Goal: Task Accomplishment & Management: Manage account settings

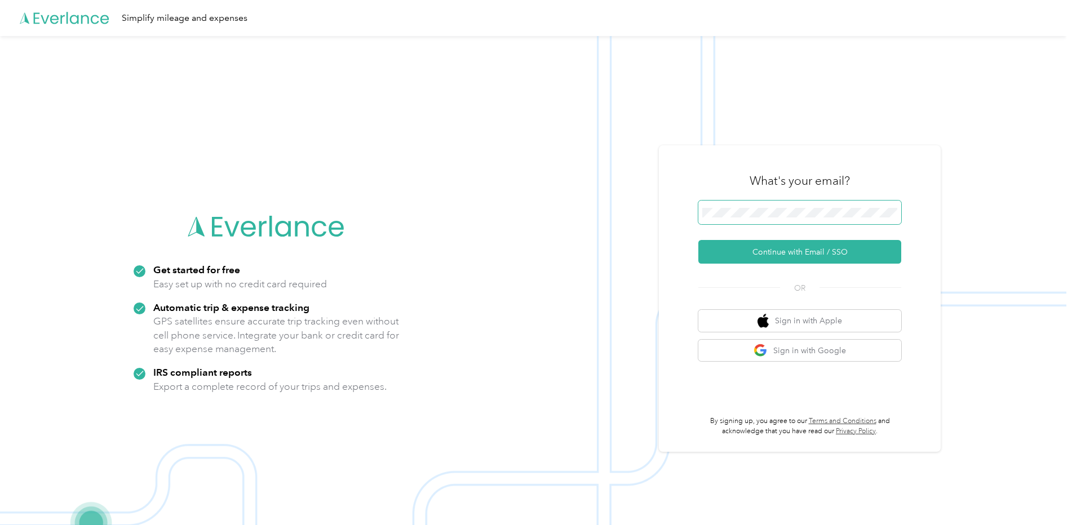
click at [769, 206] on span at bounding box center [799, 213] width 203 height 24
click at [762, 254] on button "Continue with Email / SSO" at bounding box center [799, 252] width 203 height 24
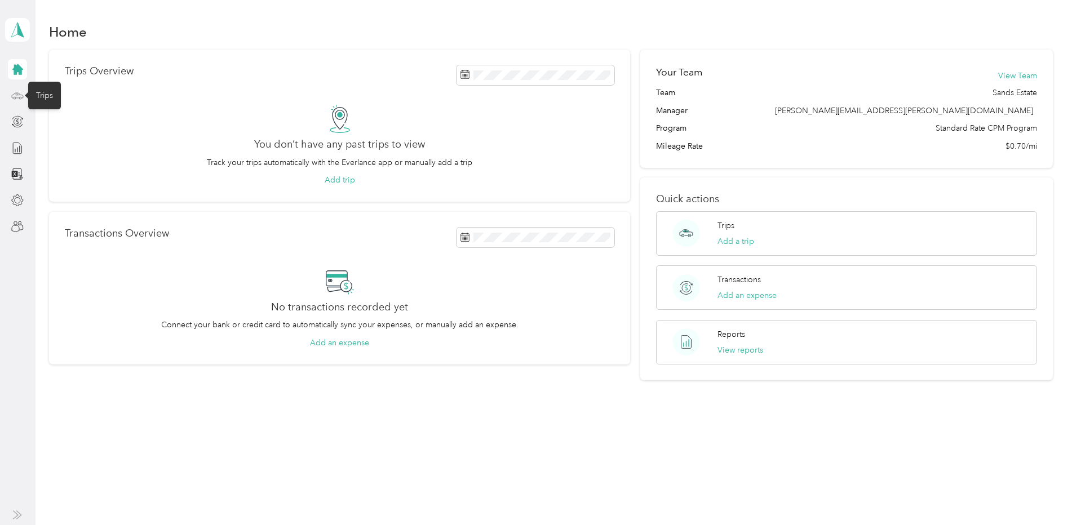
click at [14, 96] on icon at bounding box center [17, 96] width 12 height 12
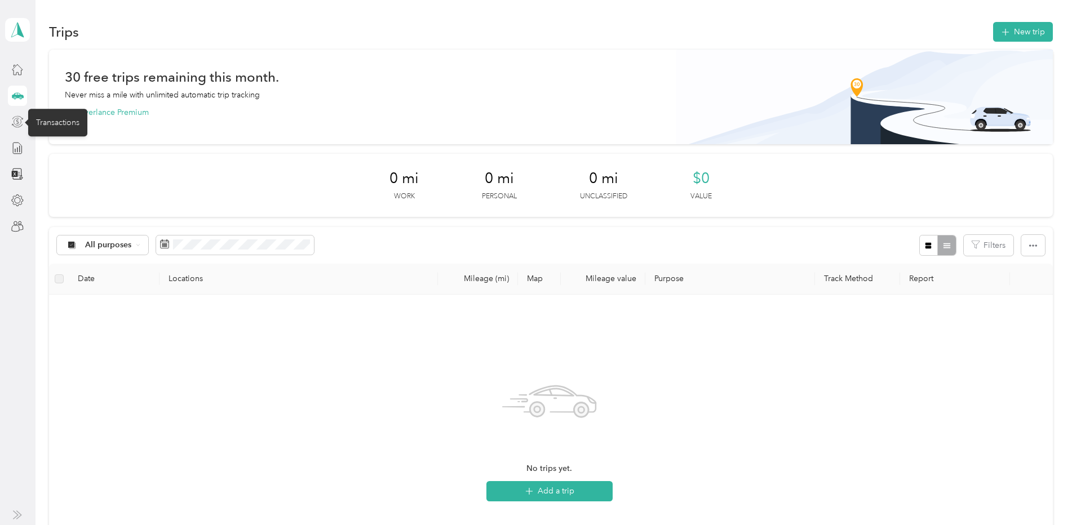
click at [16, 119] on icon at bounding box center [17, 122] width 12 height 12
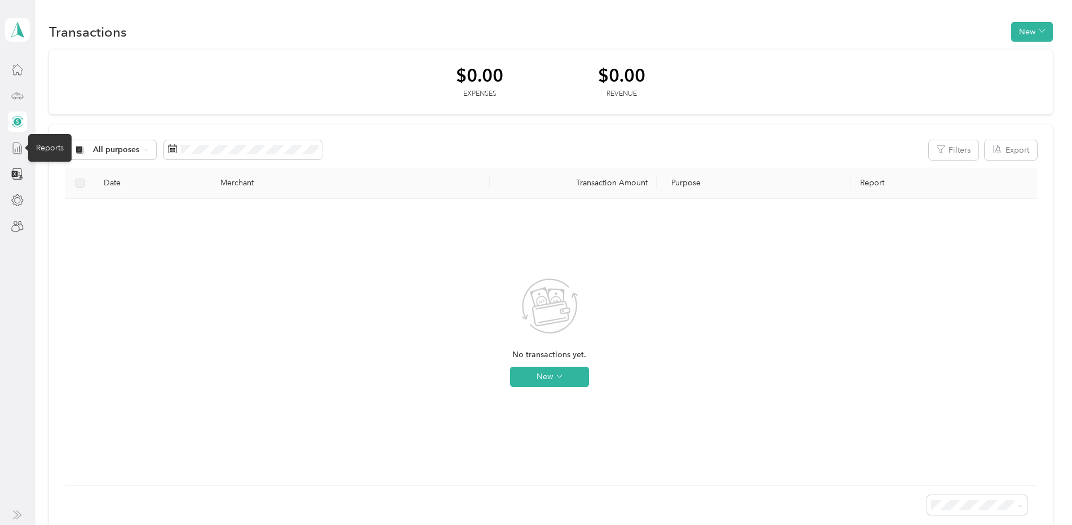
click at [21, 148] on icon at bounding box center [17, 148] width 12 height 12
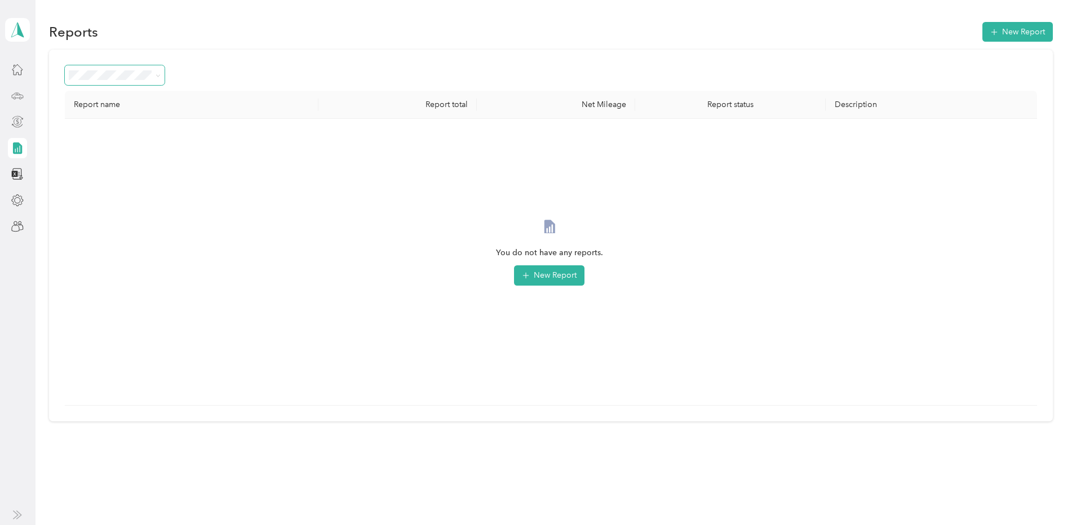
click at [158, 76] on icon at bounding box center [158, 75] width 5 height 5
click at [110, 134] on span "Needs approval" at bounding box center [101, 136] width 57 height 10
click at [14, 70] on icon at bounding box center [17, 69] width 12 height 12
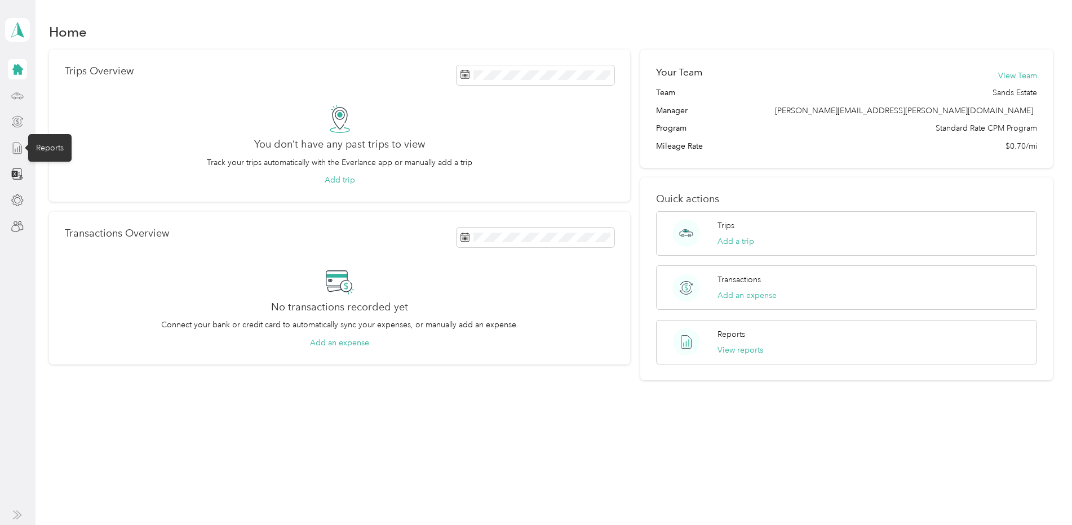
click at [20, 151] on icon at bounding box center [17, 148] width 12 height 12
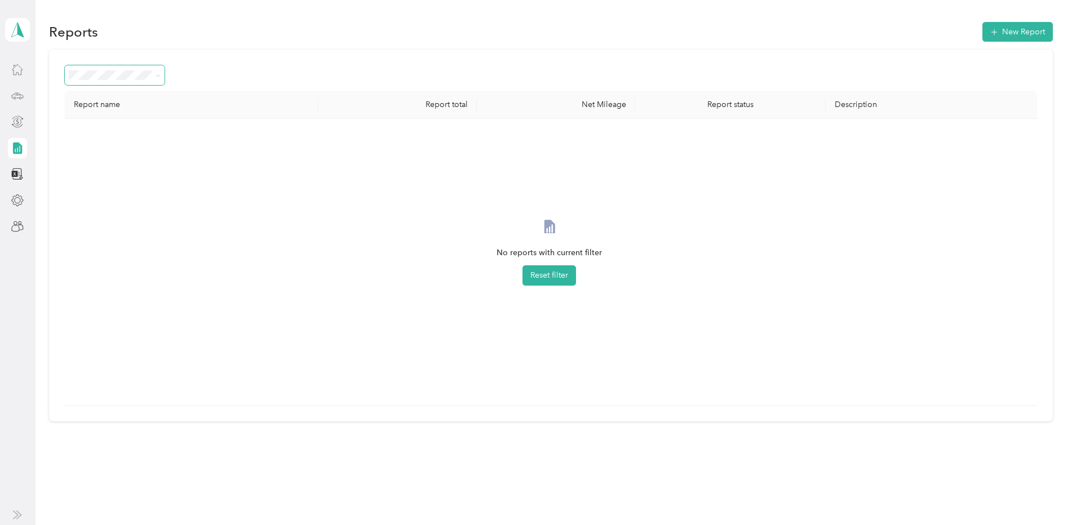
click at [155, 70] on span at bounding box center [156, 75] width 9 height 12
click at [156, 75] on icon at bounding box center [158, 75] width 5 height 5
click at [119, 93] on div "All Reports" at bounding box center [115, 96] width 84 height 12
click at [23, 66] on icon at bounding box center [17, 69] width 12 height 12
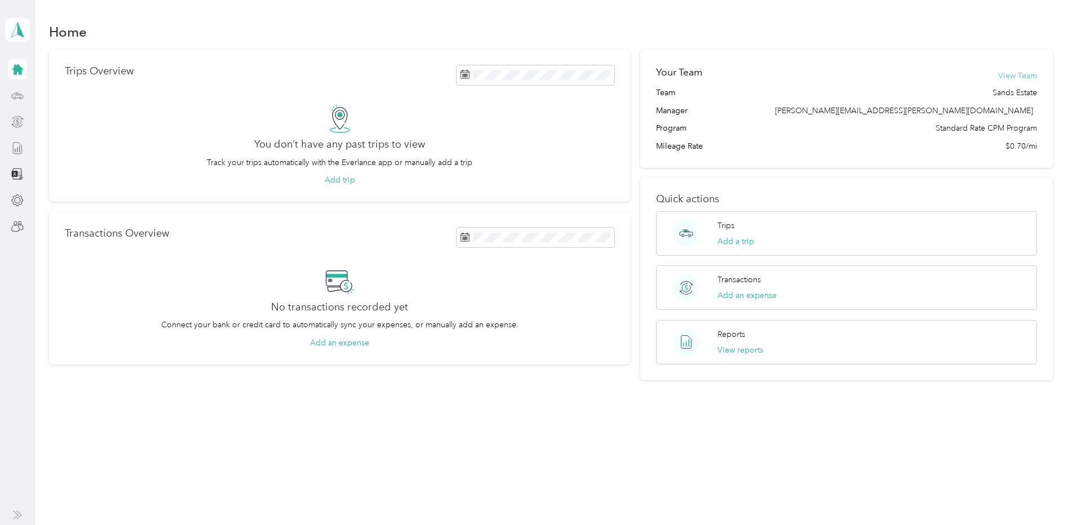
click at [1022, 71] on button "View Team" at bounding box center [1017, 76] width 39 height 12
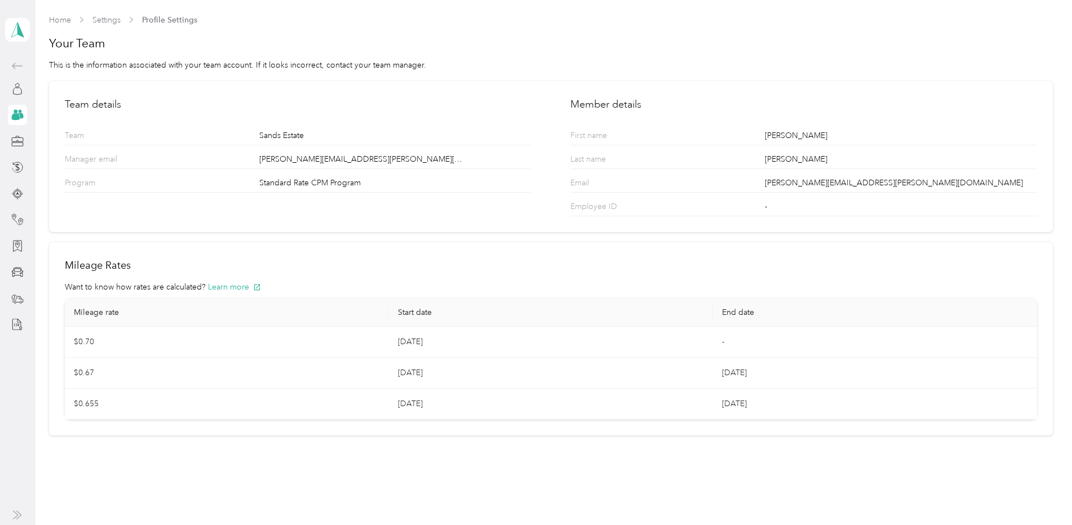
click at [16, 112] on circle at bounding box center [16, 112] width 4 height 4
click at [19, 91] on icon at bounding box center [17, 89] width 12 height 12
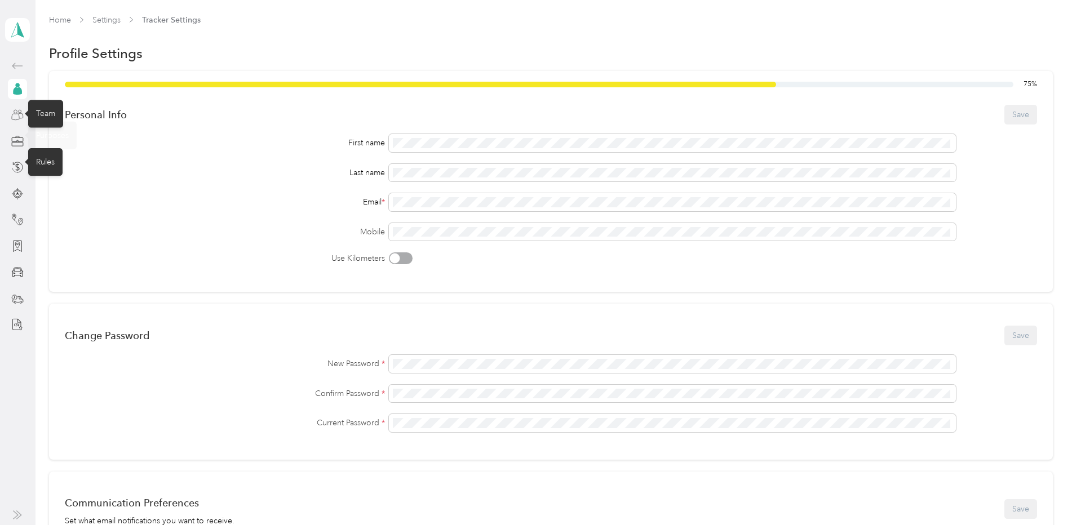
click at [20, 114] on icon at bounding box center [17, 115] width 12 height 12
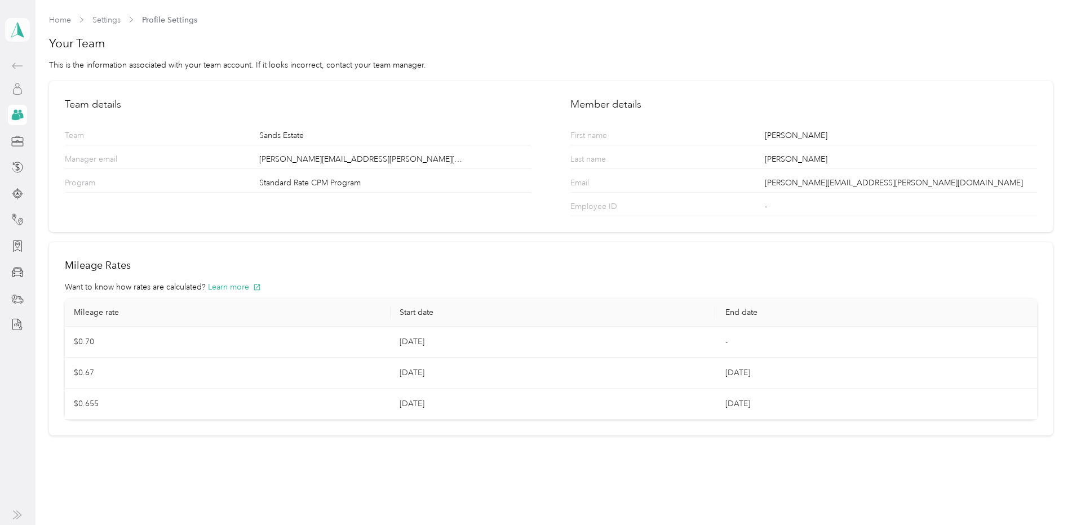
click at [12, 30] on icon at bounding box center [17, 30] width 17 height 16
click at [39, 94] on div "Team dashboard" at bounding box center [187, 91] width 349 height 20
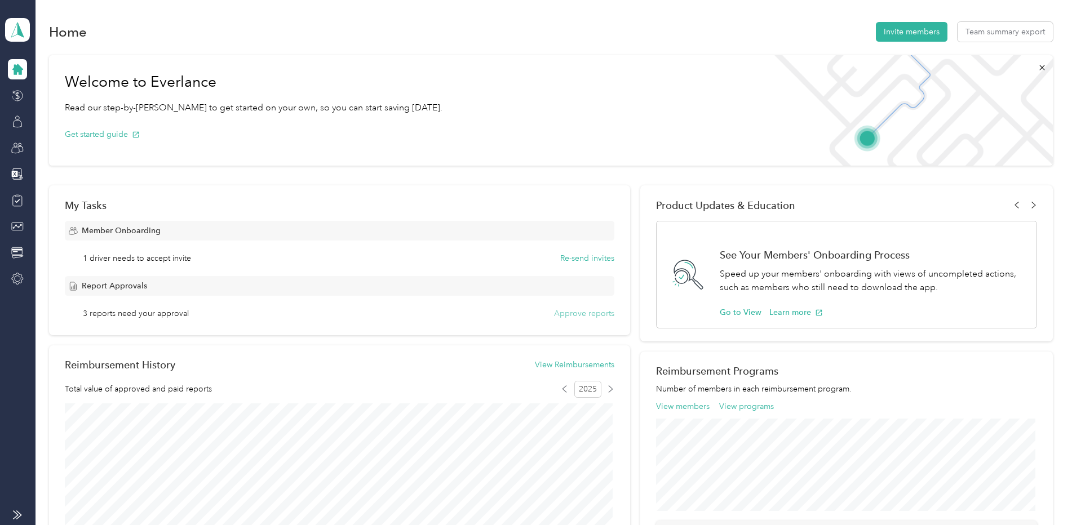
click at [595, 310] on button "Approve reports" at bounding box center [584, 314] width 60 height 12
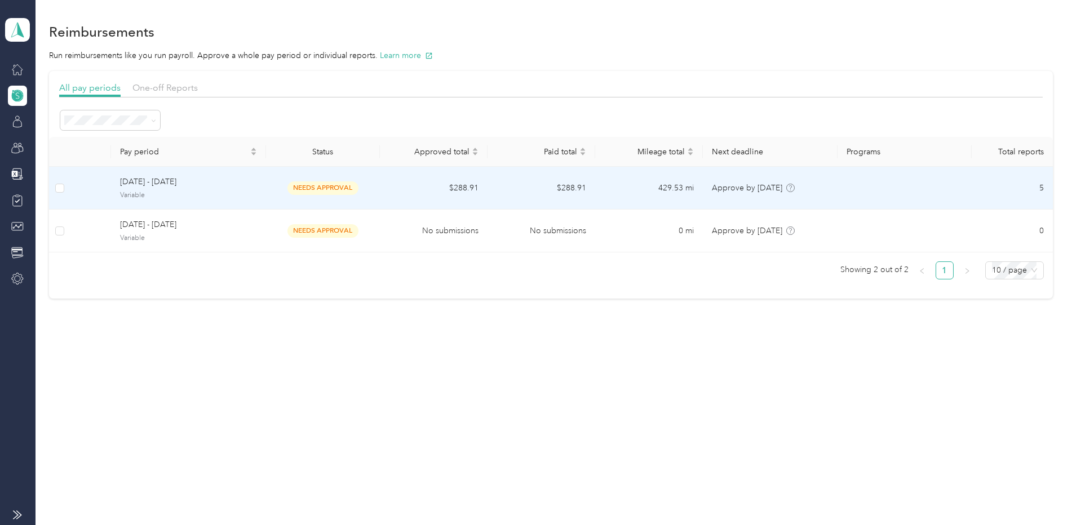
click at [342, 183] on span "needs approval" at bounding box center [322, 187] width 71 height 13
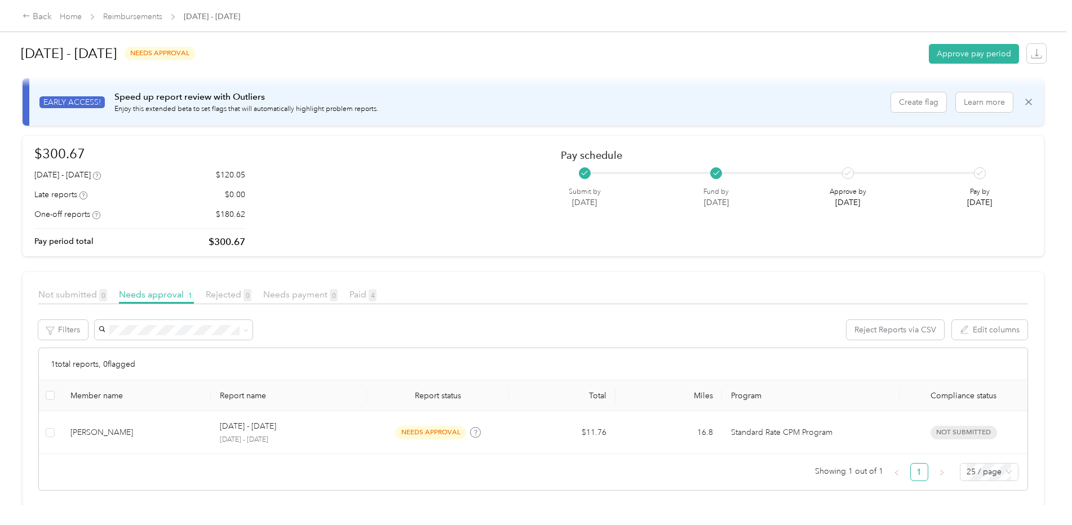
scroll to position [21, 0]
click at [155, 17] on link "Reimbursements" at bounding box center [132, 17] width 59 height 10
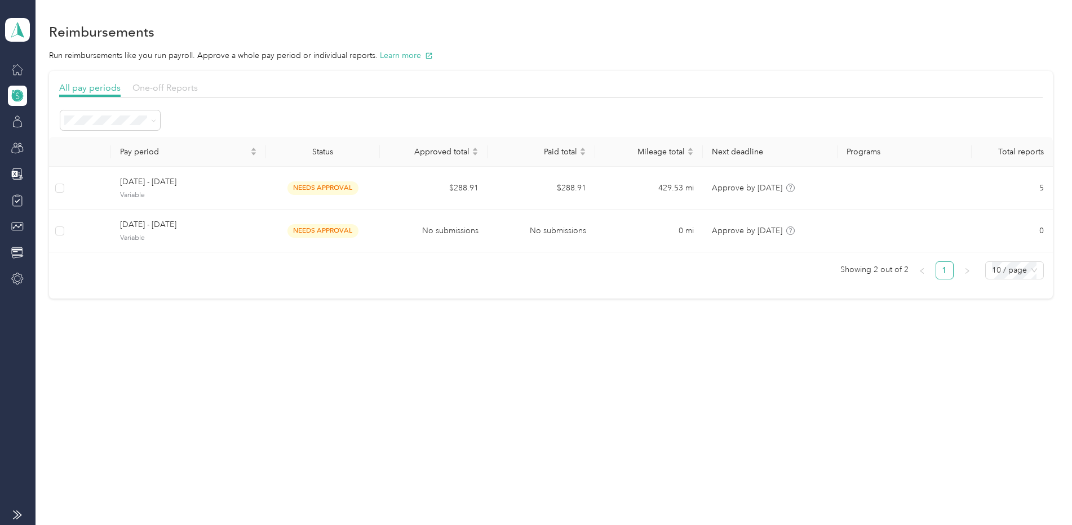
click at [171, 85] on span "One-off Reports" at bounding box center [164, 87] width 65 height 11
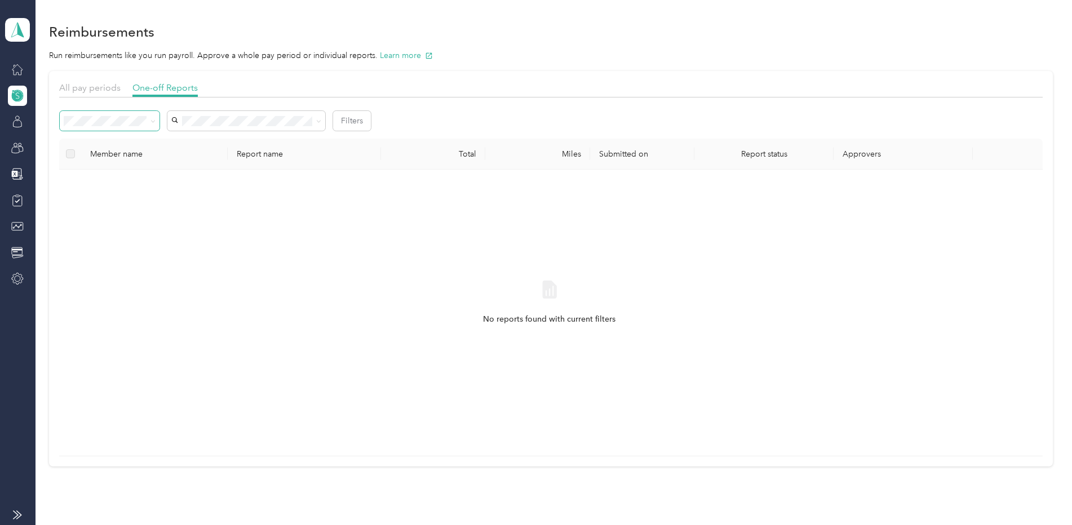
click at [148, 121] on span at bounding box center [151, 121] width 9 height 12
click at [153, 121] on icon at bounding box center [152, 121] width 5 height 5
click at [138, 141] on div "All" at bounding box center [110, 138] width 84 height 12
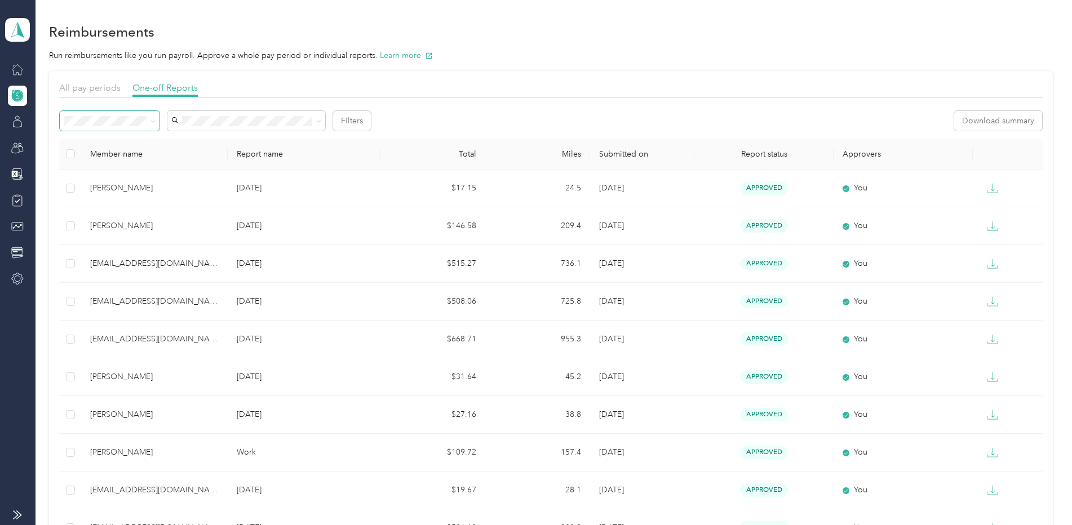
click at [628, 150] on th "Submitted on" at bounding box center [642, 154] width 104 height 31
click at [629, 154] on th "Submitted on" at bounding box center [642, 154] width 104 height 31
click at [15, 95] on icon at bounding box center [18, 96] width 12 height 12
click at [85, 88] on span "All pay periods" at bounding box center [89, 87] width 61 height 11
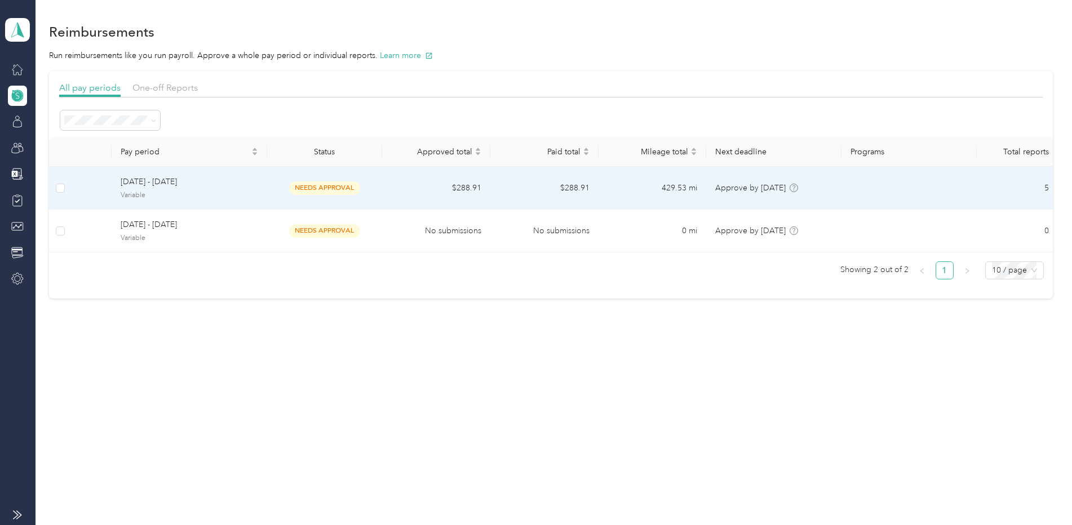
click at [164, 184] on span "[DATE] - [DATE]" at bounding box center [190, 182] width 138 height 12
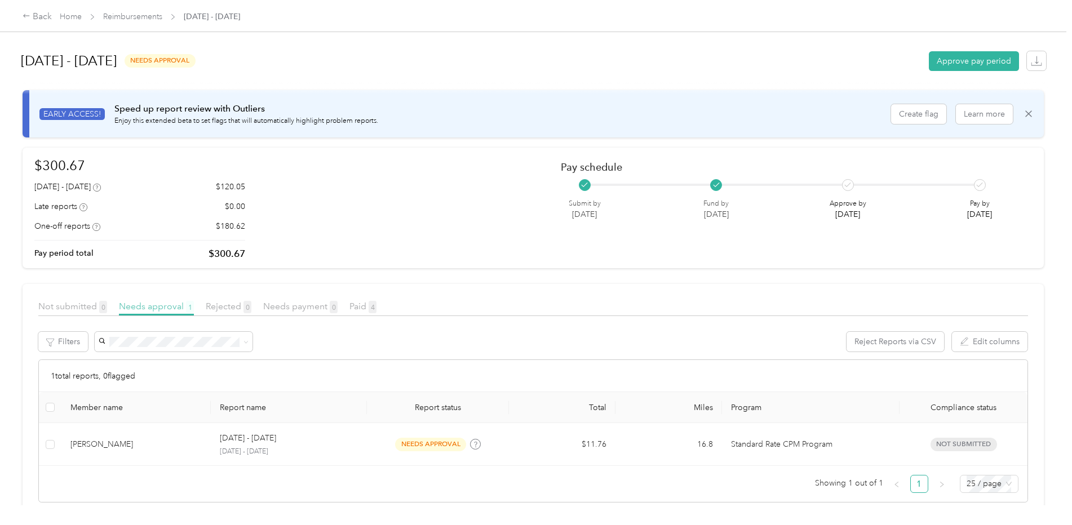
click at [183, 309] on span "Needs approval 1" at bounding box center [156, 306] width 75 height 11
click at [355, 307] on span "Paid 4" at bounding box center [362, 306] width 27 height 11
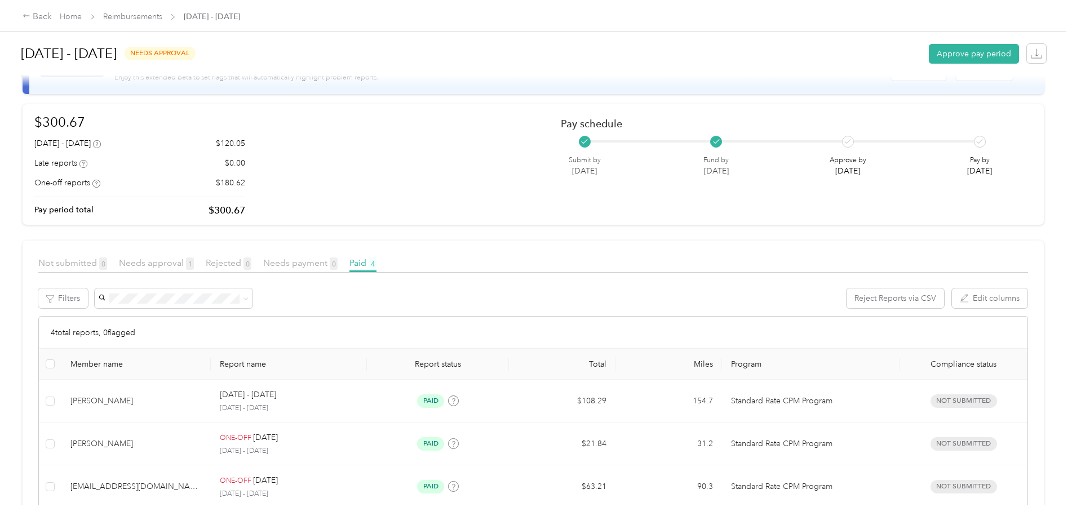
scroll to position [150, 0]
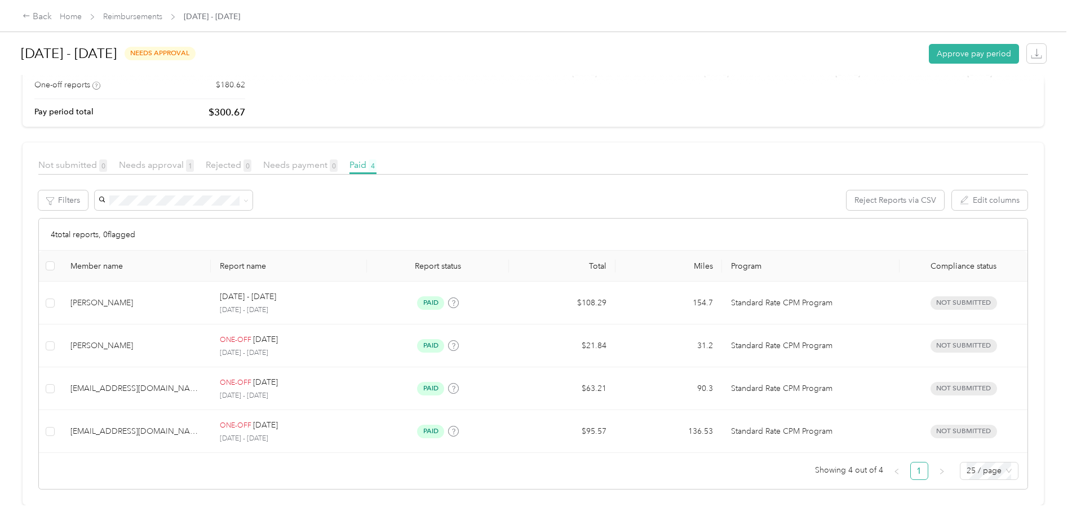
click at [138, 160] on span "Needs approval 1" at bounding box center [156, 165] width 75 height 11
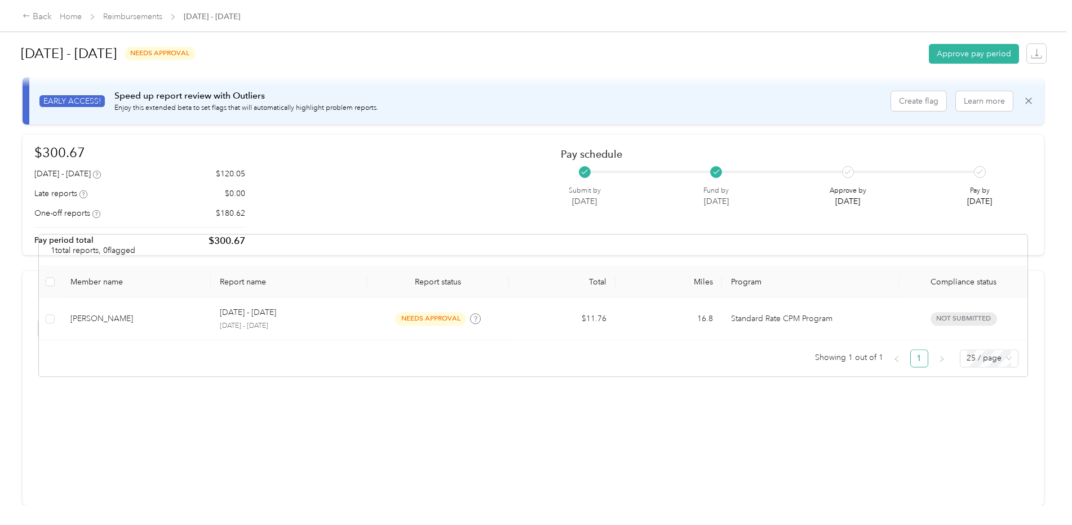
scroll to position [21, 0]
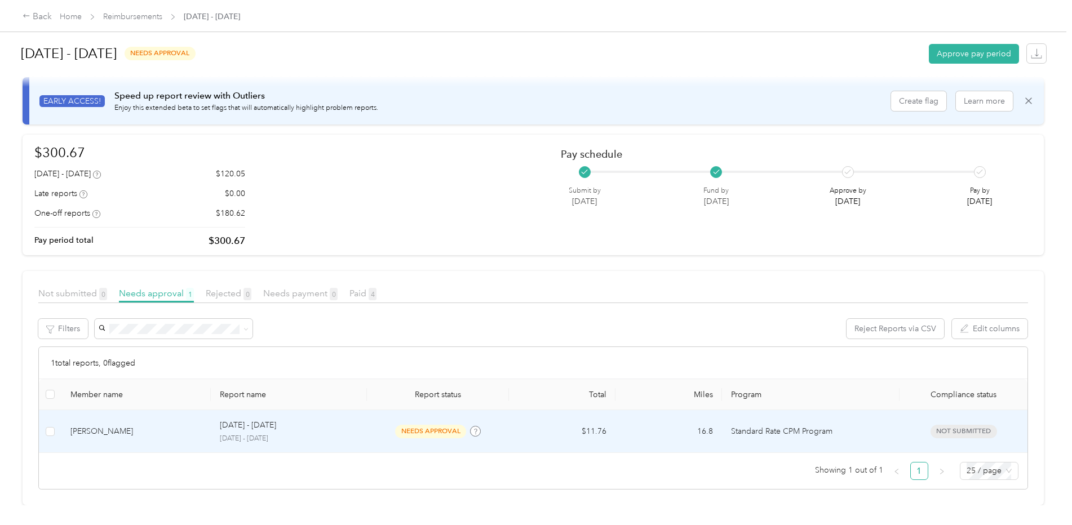
click at [391, 425] on div "needs approval" at bounding box center [438, 431] width 124 height 13
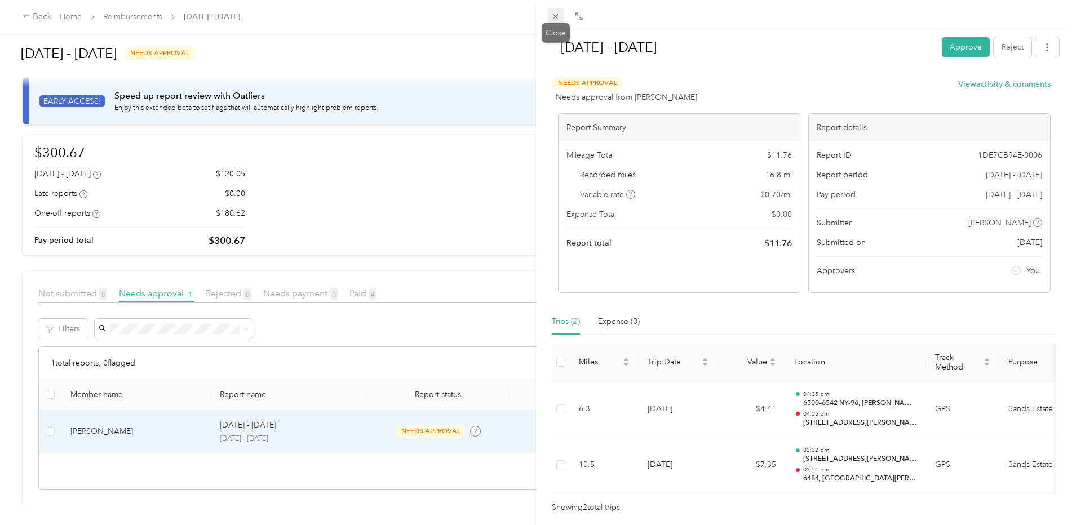
click at [550, 16] on span at bounding box center [556, 16] width 16 height 16
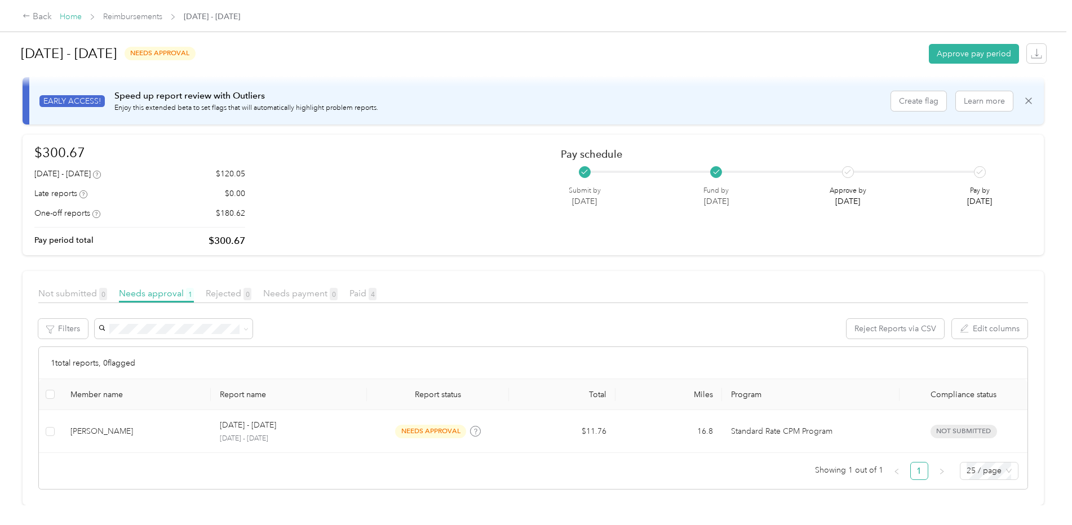
click at [71, 14] on link "Home" at bounding box center [71, 17] width 22 height 10
